Goal: Complete application form: Complete application form

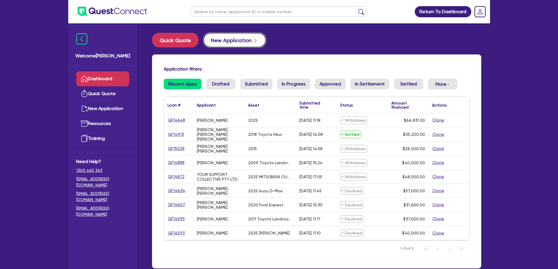
click at [220, 40] on button "New Application" at bounding box center [234, 40] width 63 height 15
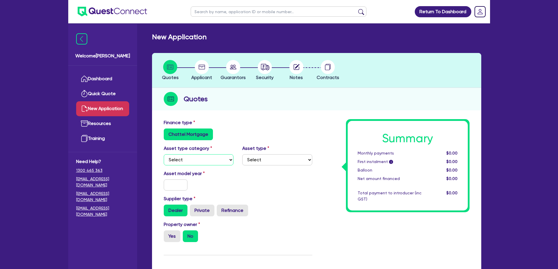
click at [198, 160] on select "Select Cars and light trucks Primary assets Secondary assets Tertiary assets" at bounding box center [199, 159] width 70 height 11
drag, startPoint x: 236, startPoint y: 128, endPoint x: 188, endPoint y: 120, distance: 48.9
click at [236, 128] on div "Finance type Chattel Mortgage" at bounding box center [237, 129] width 157 height 21
click at [195, 164] on select "Select Cars and light trucks Primary assets Secondary assets Tertiary assets" at bounding box center [199, 159] width 70 height 11
select select "CARS_AND_LIGHT_TRUCKS"
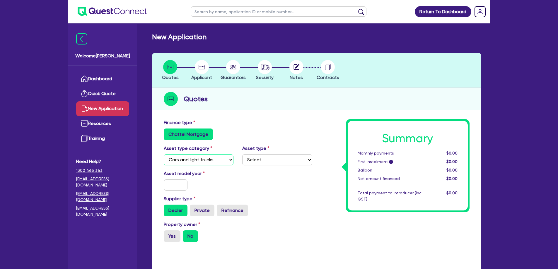
click at [164, 154] on select "Select Cars and light trucks Primary assets Secondary assets Tertiary assets" at bounding box center [199, 159] width 70 height 11
click at [271, 161] on select "Select Passenger vehicles Vans and utes Light trucks up to 4.5 tonne" at bounding box center [277, 159] width 70 height 11
select select "PASSENGER_VEHICLES"
click at [242, 154] on select "Select Passenger vehicles Vans and utes Light trucks up to 4.5 tonne" at bounding box center [277, 159] width 70 height 11
click at [178, 184] on input "text" at bounding box center [176, 184] width 24 height 11
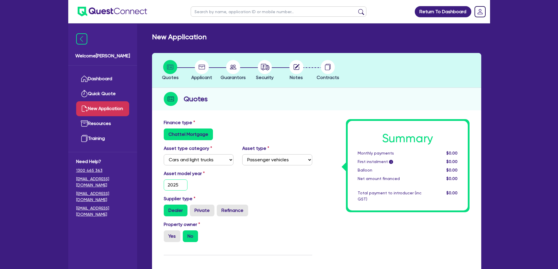
type input "2025"
click at [257, 206] on div "Dealer Private Refinance" at bounding box center [238, 211] width 148 height 12
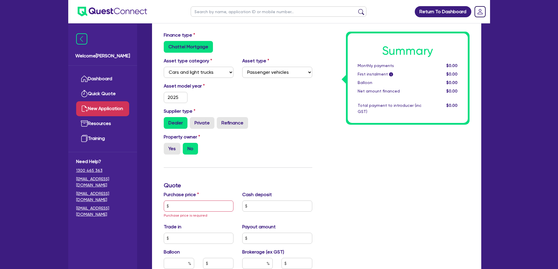
scroll to position [88, 0]
click at [193, 204] on input "text" at bounding box center [199, 205] width 70 height 11
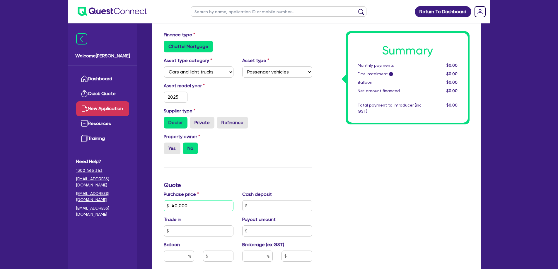
type input "40,000"
type input "0"
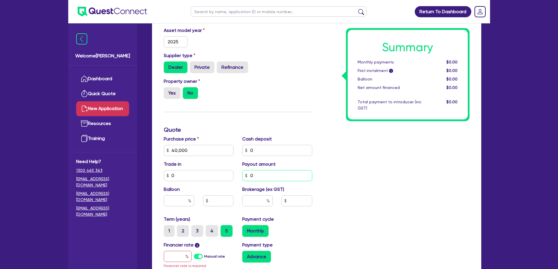
scroll to position [146, 0]
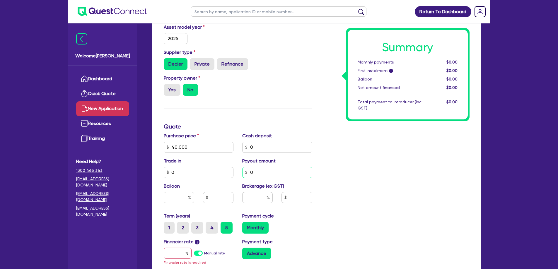
type input "0"
click at [263, 199] on input "text" at bounding box center [257, 197] width 30 height 11
click at [319, 198] on div "Summary Monthly payments $0.00 First instalment i $0.00 Balloon $0.00 Net amoun…" at bounding box center [395, 147] width 157 height 349
drag, startPoint x: 270, startPoint y: 199, endPoint x: 288, endPoint y: 196, distance: 18.7
click at [288, 196] on div "10" at bounding box center [277, 200] width 79 height 16
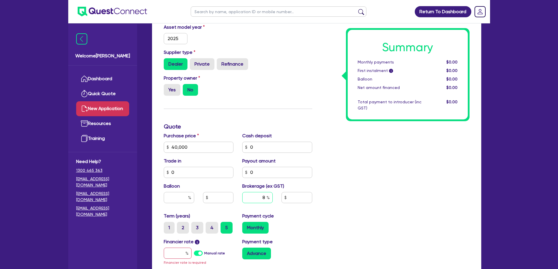
type input "8"
click at [367, 218] on div "Summary Monthly payments $0.00 First instalment i $0.00 Balloon $0.00 Net amoun…" at bounding box center [395, 147] width 157 height 349
click at [163, 256] on div "Financier rate i Manual rate Financier rate is required" at bounding box center [198, 252] width 79 height 28
click at [183, 256] on input "text" at bounding box center [178, 253] width 28 height 11
type input "17"
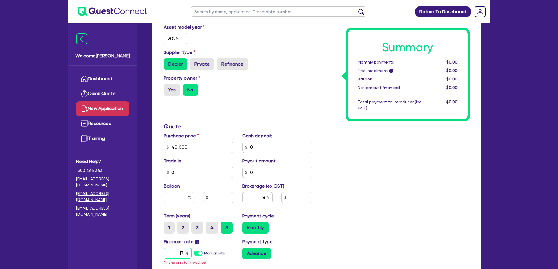
type input "3,200"
click at [171, 255] on input "1.99" at bounding box center [178, 253] width 28 height 11
click at [178, 253] on input "1.99" at bounding box center [178, 253] width 28 height 11
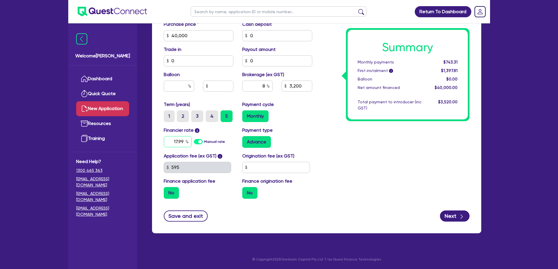
type input "17.99"
click at [435, 210] on form "Finance type Chattel Mortgage Asset type category Select Cars and light trucks …" at bounding box center [317, 41] width 306 height 360
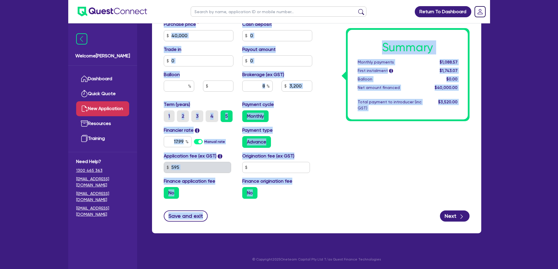
drag, startPoint x: 342, startPoint y: 211, endPoint x: 152, endPoint y: 29, distance: 262.6
click at [152, 29] on div "Finance type Chattel Mortgage Asset type category Select Cars and light trucks …" at bounding box center [316, 45] width 329 height 375
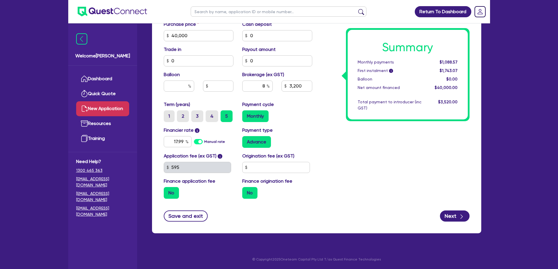
click at [152, 29] on div "Finance type Chattel Mortgage Asset type category Select Cars and light trucks …" at bounding box center [316, 45] width 329 height 375
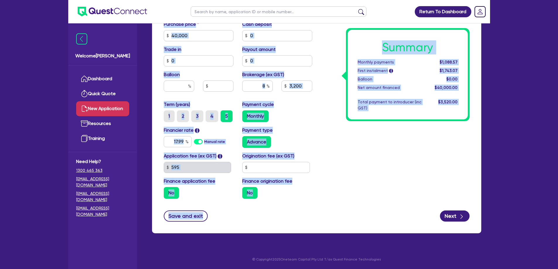
drag, startPoint x: 155, startPoint y: 25, endPoint x: 320, endPoint y: 207, distance: 245.4
click at [320, 207] on div "Finance type Chattel Mortgage Asset type category Select Cars and light trucks …" at bounding box center [316, 45] width 329 height 375
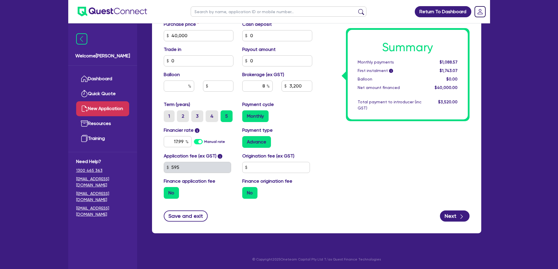
click at [320, 207] on form "Finance type Chattel Mortgage Asset type category Select Cars and light trucks …" at bounding box center [317, 41] width 306 height 360
click at [453, 217] on button "Next" at bounding box center [455, 216] width 30 height 11
type input "3,200"
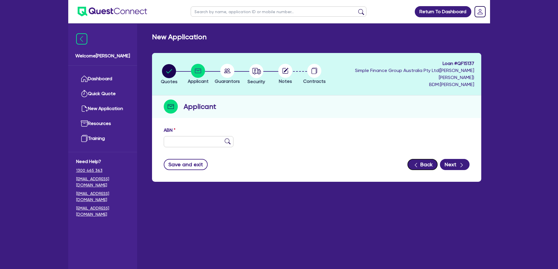
click at [417, 162] on icon "button" at bounding box center [416, 165] width 6 height 6
select select "CARS_AND_LIGHT_TRUCKS"
select select "PASSENGER_VEHICLES"
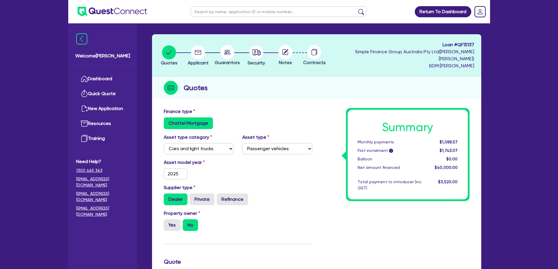
scroll to position [88, 0]
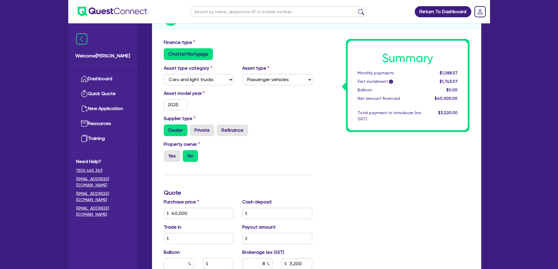
click at [357, 150] on div "Summary Monthly payments $1,088.57 First instalment i $1,743.07 Balloon $0.00 N…" at bounding box center [395, 210] width 157 height 342
click at [356, 203] on div "Summary Monthly payments $1,088.57 First instalment i $1,743.07 Balloon $0.00 N…" at bounding box center [395, 210] width 157 height 342
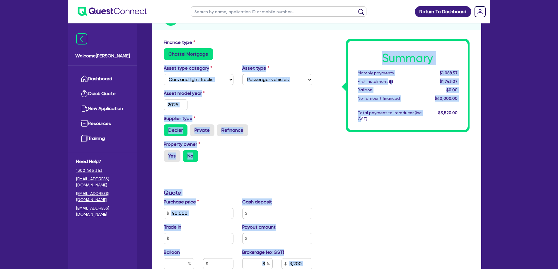
drag, startPoint x: 359, startPoint y: 241, endPoint x: 214, endPoint y: 42, distance: 245.4
click at [209, 55] on div "Finance type Chattel Mortgage Asset type category Select Cars and light trucks …" at bounding box center [316, 210] width 314 height 342
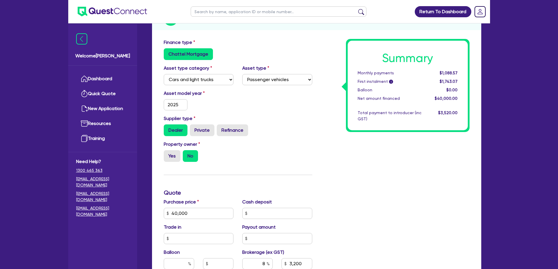
click at [236, 36] on div "Finance type Chattel Mortgage Asset type category Select Cars and light trucks …" at bounding box center [316, 223] width 329 height 375
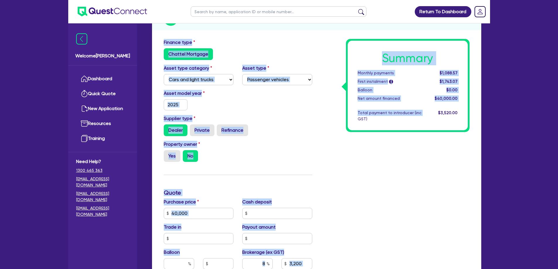
drag, startPoint x: 156, startPoint y: 29, endPoint x: 361, endPoint y: 264, distance: 312.1
click at [359, 264] on div "Finance type Chattel Mortgage Asset type category Select Cars and light trucks …" at bounding box center [316, 223] width 329 height 375
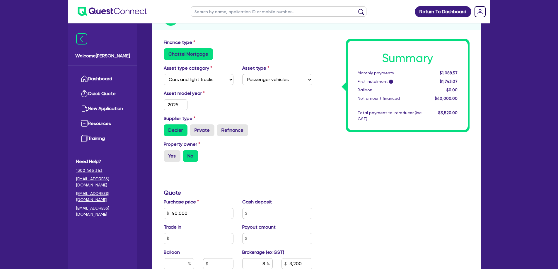
click at [362, 264] on div "Summary Monthly payments $1,088.57 First instalment i $1,743.07 Balloon $0.00 N…" at bounding box center [395, 210] width 157 height 342
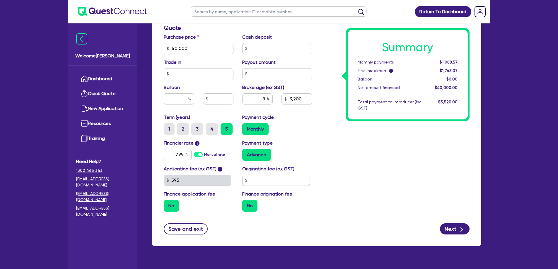
scroll to position [259, 0]
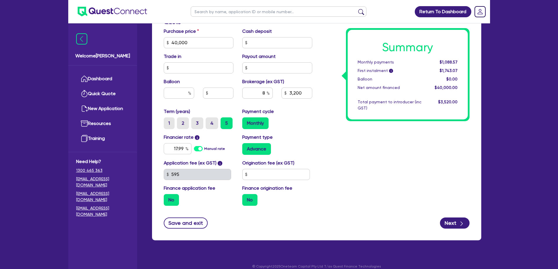
click at [313, 138] on div "Payment type Advance" at bounding box center [277, 144] width 79 height 21
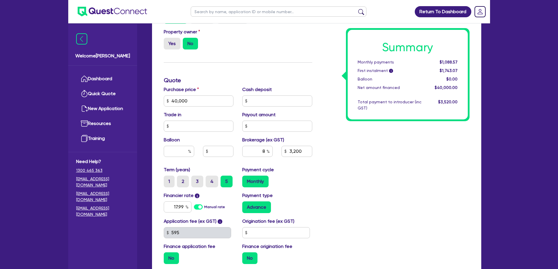
scroll to position [200, 0]
click at [272, 96] on input "text" at bounding box center [277, 101] width 70 height 11
type input "8,000"
type input "40,000"
type input "3,200"
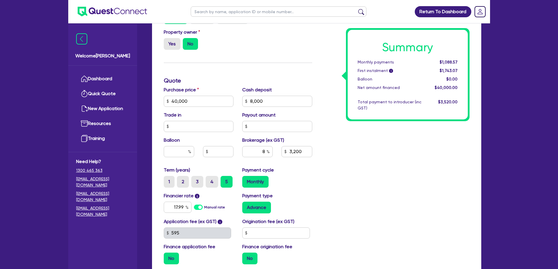
click at [330, 150] on div "Summary Monthly payments $1,088.57 First instalment i $1,743.07 Balloon $0.00 N…" at bounding box center [395, 98] width 157 height 342
type input "40,000"
type input "2,560"
click at [278, 96] on input "8,000" at bounding box center [277, 101] width 70 height 11
drag, startPoint x: 282, startPoint y: 95, endPoint x: 176, endPoint y: 90, distance: 106.1
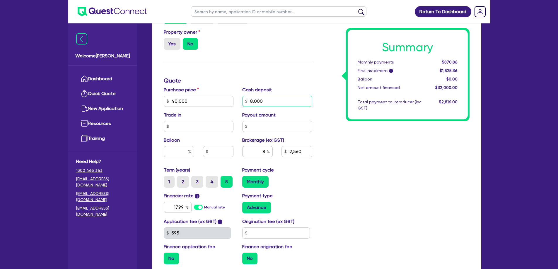
click at [176, 90] on div "Purchase price 40,000 Cash deposit 8,000 Trade in Payout amount Balloon Brokera…" at bounding box center [237, 126] width 157 height 80
type input "6,500"
type input "40,000"
type input "2,560"
type input "40,000"
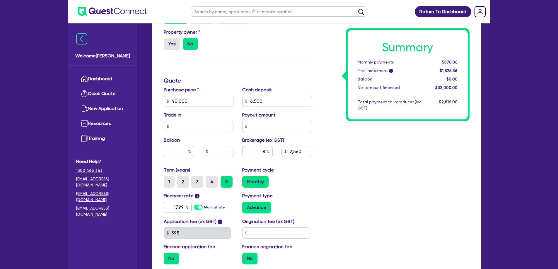
type input "2,680"
click at [384, 157] on div "Summary Monthly payments $911.68 First instalment i $1,566.18 Balloon $0.00 Net…" at bounding box center [395, 98] width 157 height 342
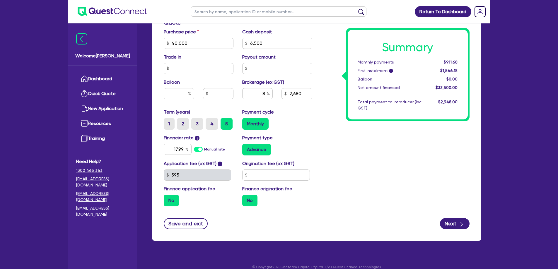
scroll to position [259, 0]
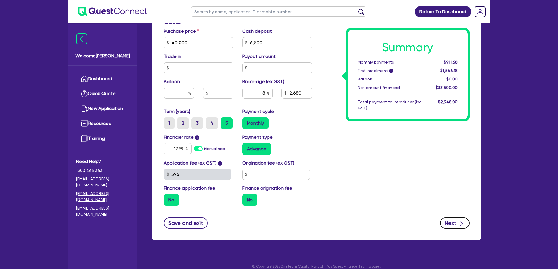
click at [459, 221] on icon "button" at bounding box center [462, 224] width 6 height 6
type input "40,000"
type input "2,680"
